Goal: Check status: Check status

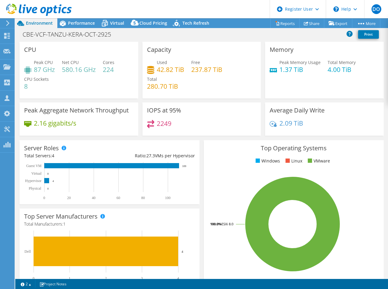
select select "USD"
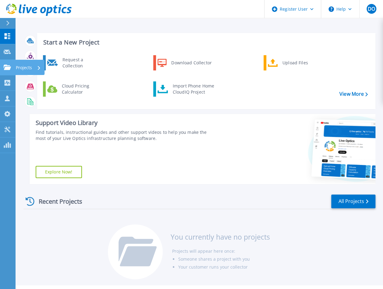
click at [5, 66] on icon at bounding box center [7, 67] width 7 height 5
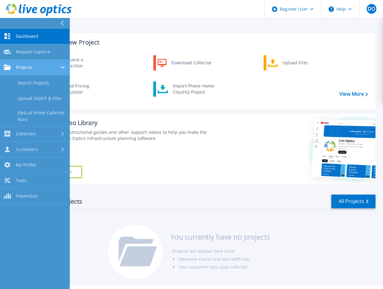
click at [8, 69] on icon at bounding box center [7, 67] width 7 height 5
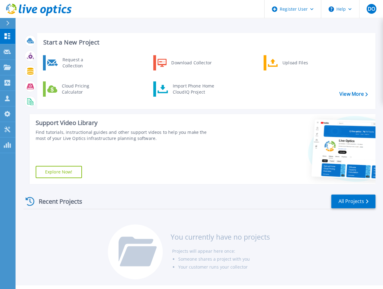
click at [142, 27] on div "Start a New Project Request a Collection Download Collector Upload Files Cloud …" at bounding box center [199, 142] width 368 height 285
click at [120, 23] on div "Start a New Project Request a Collection Download Collector Upload Files Cloud …" at bounding box center [199, 142] width 368 height 285
click at [6, 68] on icon at bounding box center [7, 67] width 7 height 5
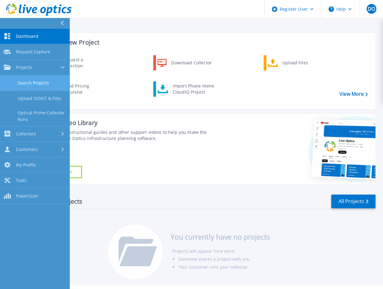
click at [28, 82] on link "Search Projects" at bounding box center [35, 83] width 70 height 16
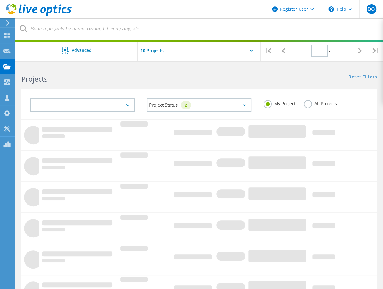
type input "1"
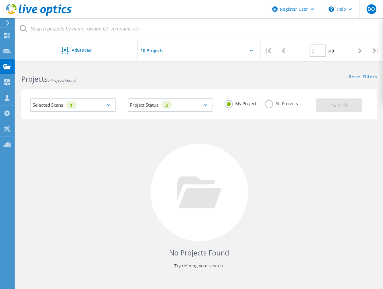
click at [141, 78] on h2 "Projects 0 Projects Found" at bounding box center [107, 79] width 172 height 10
click at [148, 81] on h2 "Projects 0 Projects Found" at bounding box center [107, 79] width 172 height 10
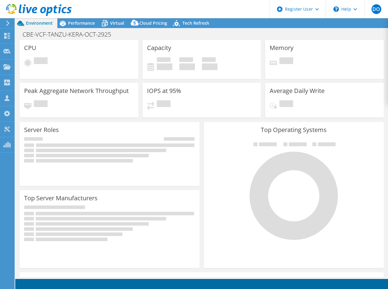
select select "USD"
